Goal: Check status: Check status

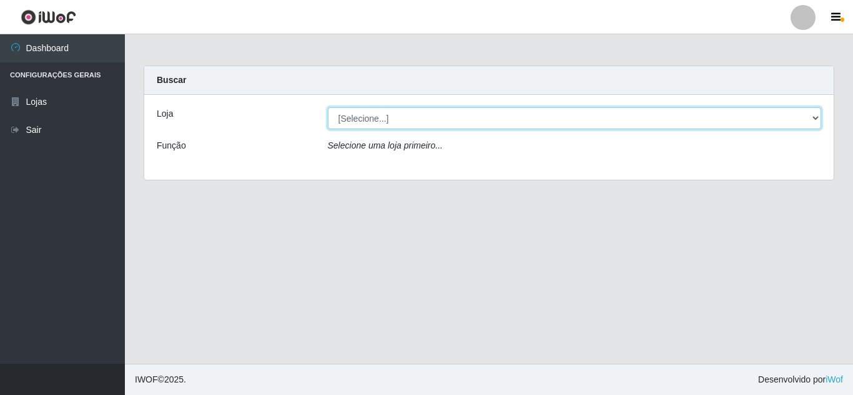
drag, startPoint x: 518, startPoint y: 114, endPoint x: 512, endPoint y: 124, distance: 12.3
click at [518, 114] on select "[Selecione...] Queiroz Atacadão - [GEOGRAPHIC_DATA]" at bounding box center [575, 118] width 494 height 22
select select "225"
click at [328, 107] on select "[Selecione...] Queiroz Atacadão - [GEOGRAPHIC_DATA]" at bounding box center [575, 118] width 494 height 22
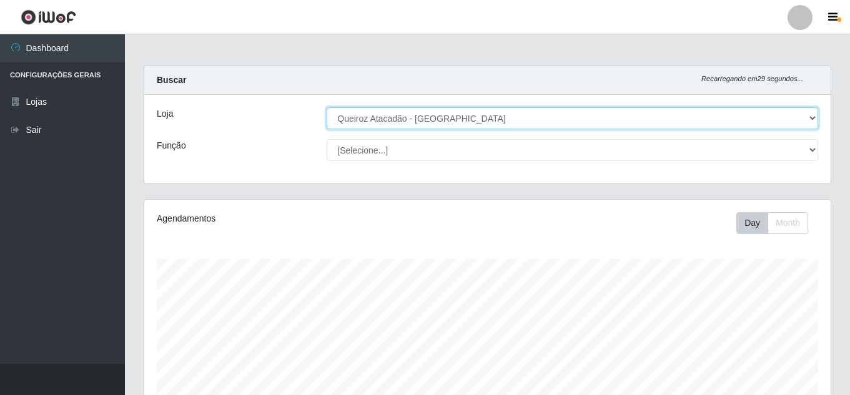
scroll to position [259, 686]
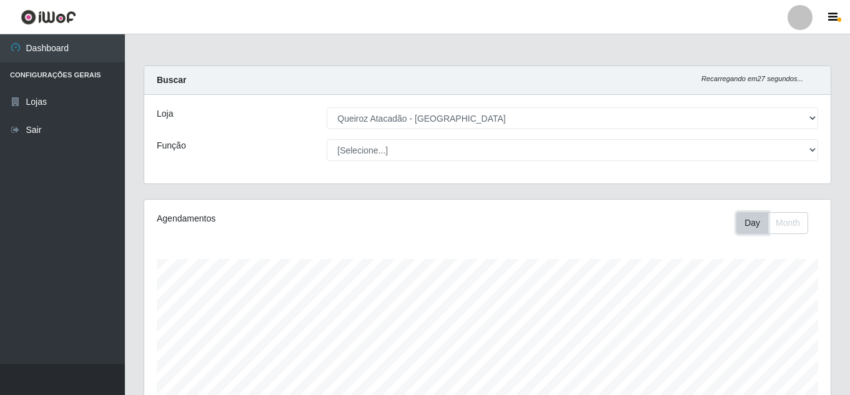
click at [755, 225] on button "Day" at bounding box center [752, 223] width 32 height 22
click at [784, 224] on button "Month" at bounding box center [787, 223] width 41 height 22
click at [753, 222] on button "Day" at bounding box center [752, 223] width 32 height 22
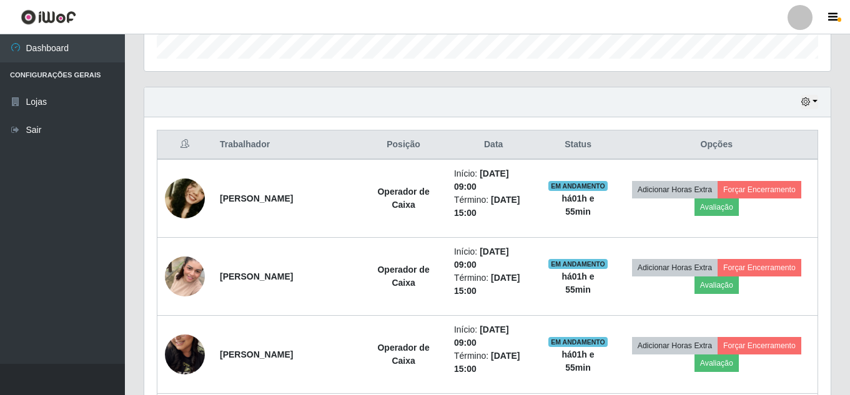
scroll to position [414, 0]
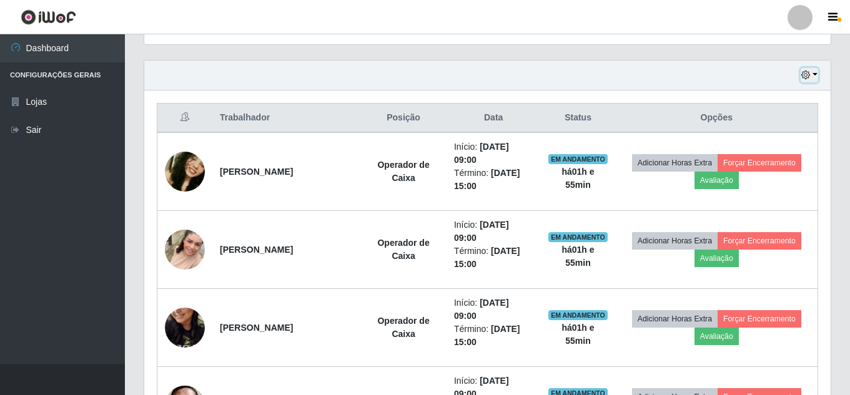
click at [805, 81] on button "button" at bounding box center [808, 75] width 17 height 14
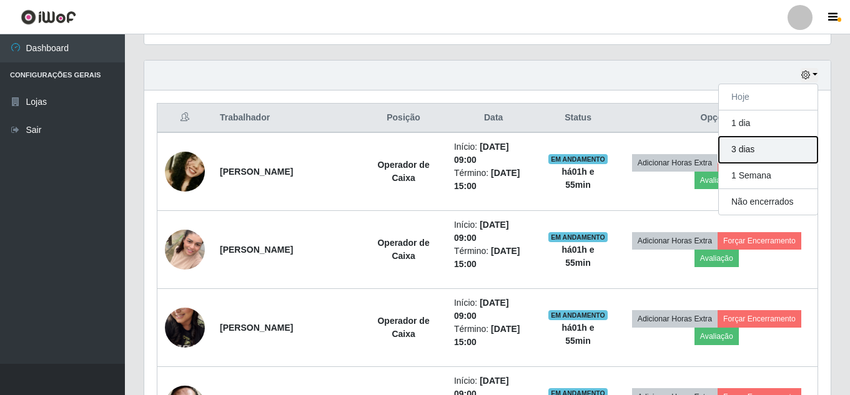
click at [755, 144] on button "3 dias" at bounding box center [767, 150] width 99 height 26
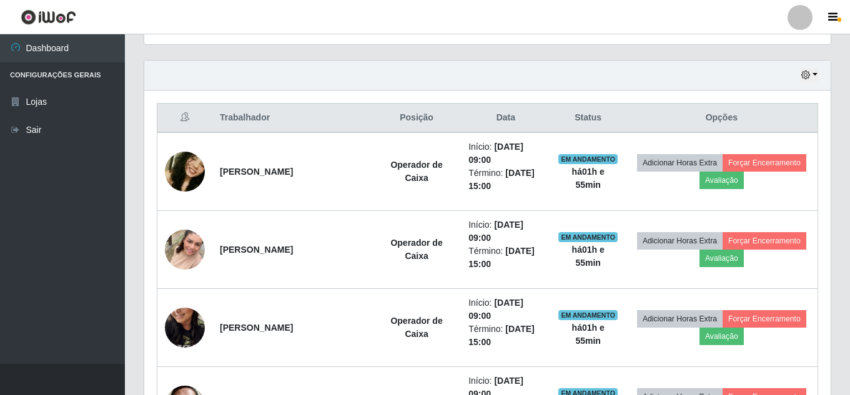
drag, startPoint x: 848, startPoint y: 56, endPoint x: 852, endPoint y: 82, distance: 26.5
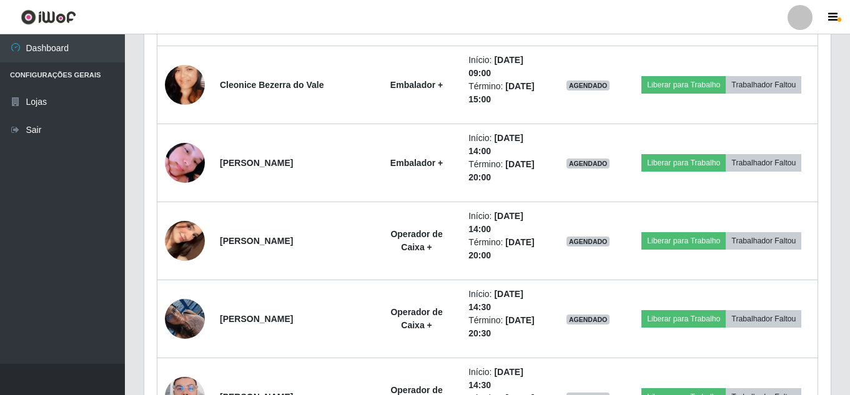
scroll to position [3028, 0]
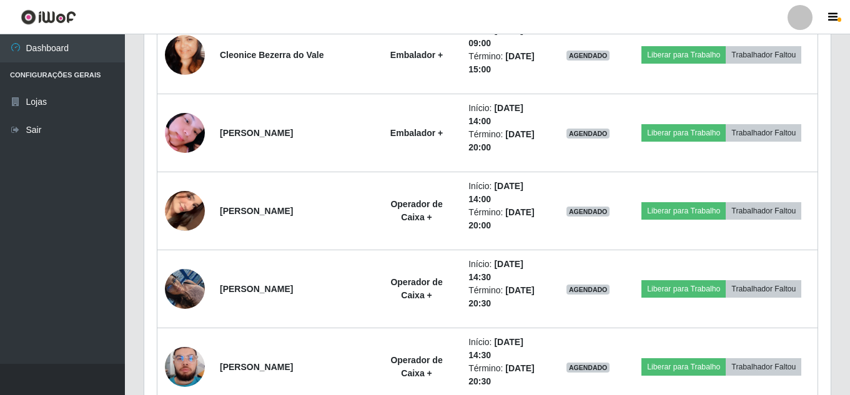
drag, startPoint x: 849, startPoint y: 268, endPoint x: 852, endPoint y: 280, distance: 12.9
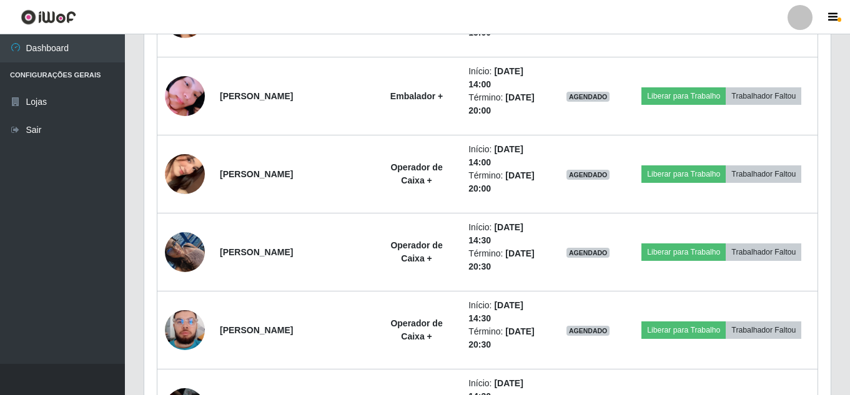
scroll to position [3021, 0]
